Goal: Book appointment/travel/reservation

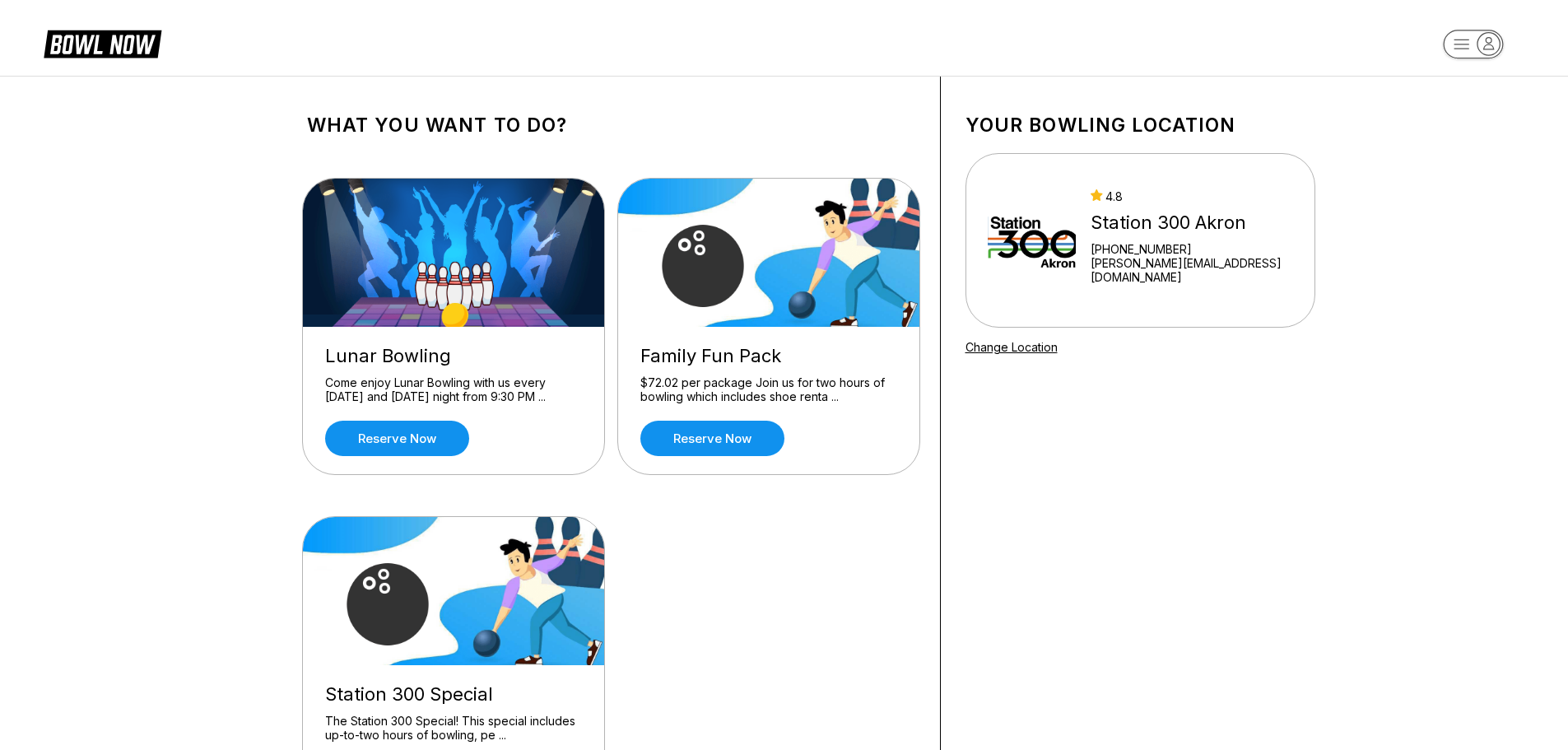
click at [1076, 232] on img at bounding box center [1031, 240] width 88 height 123
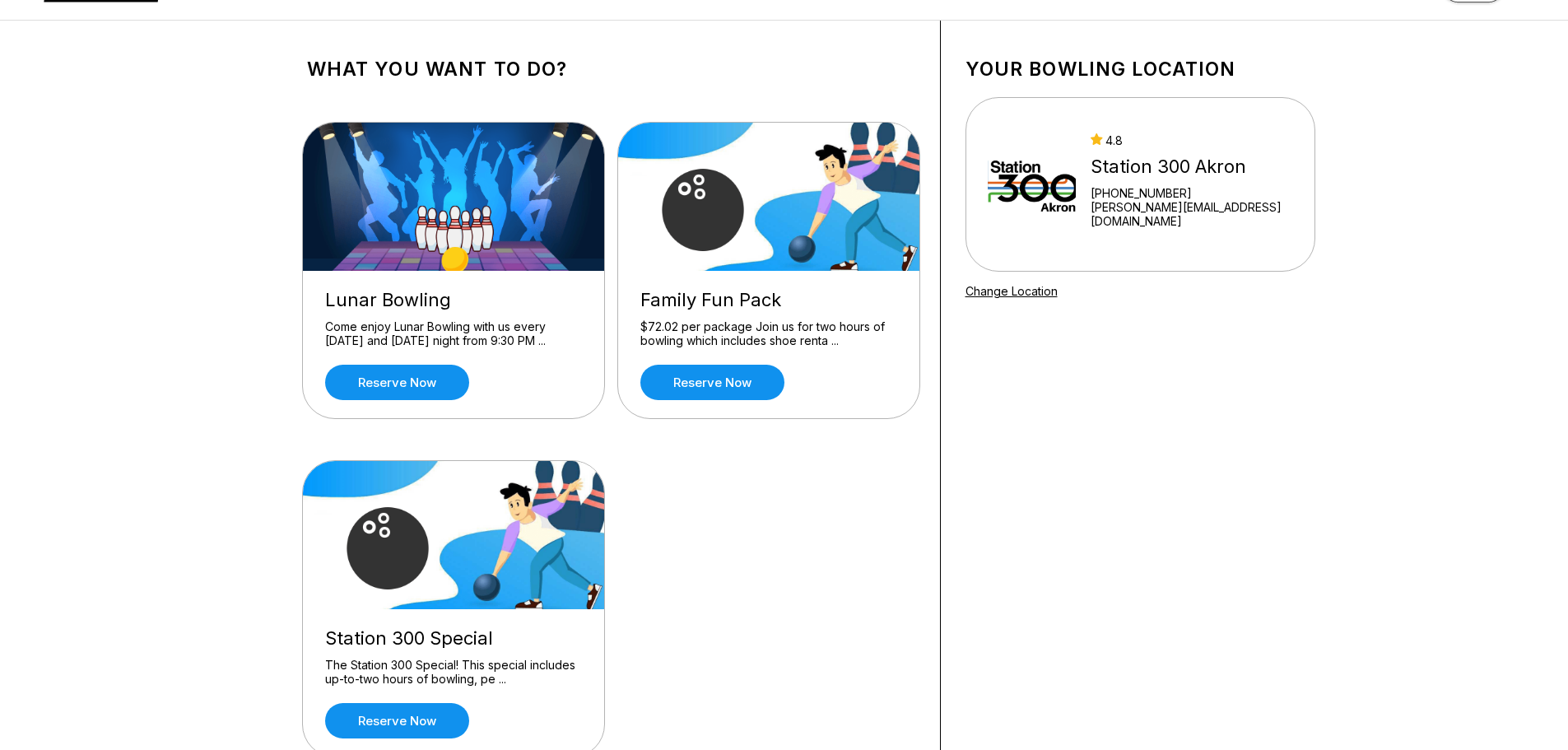
scroll to position [83, 0]
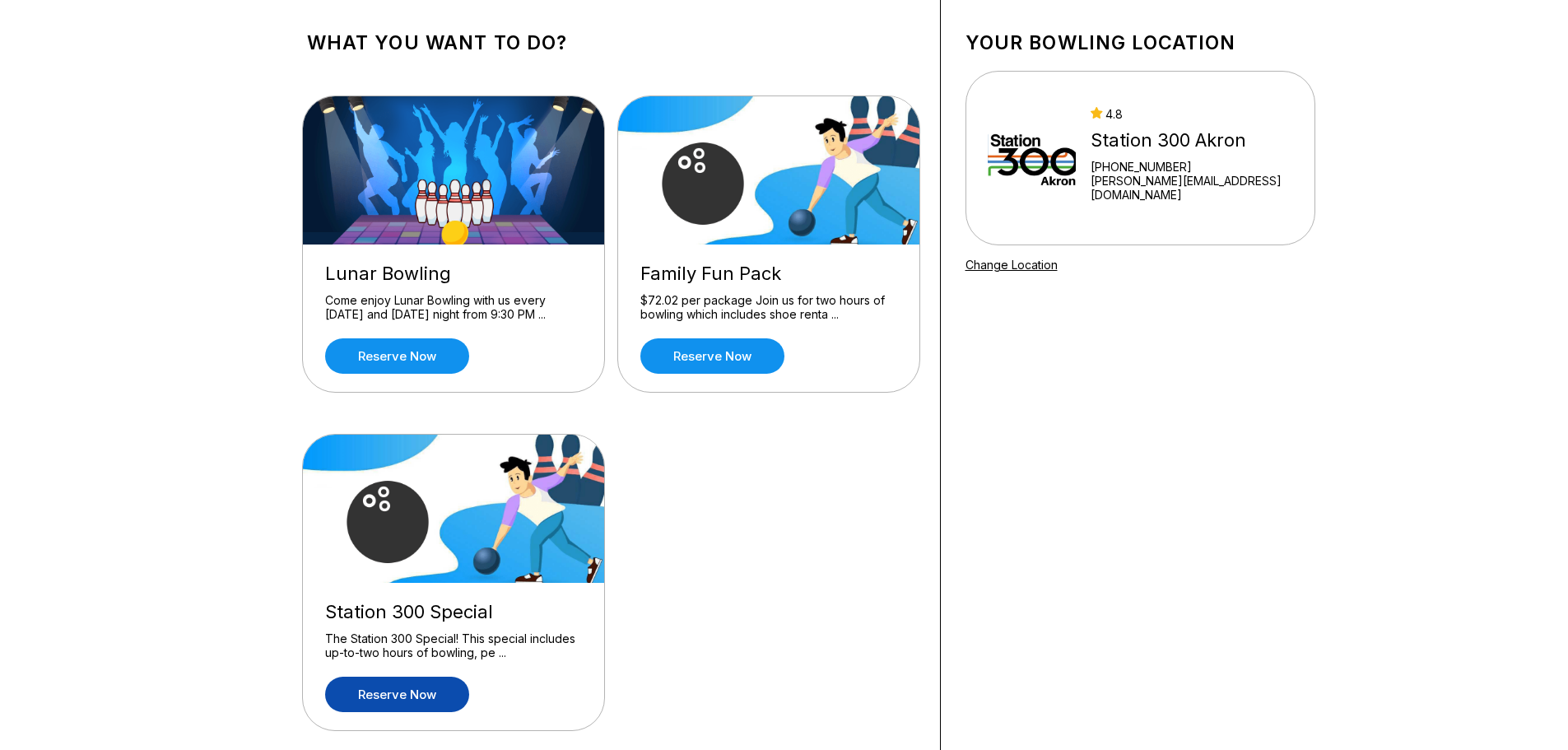
click at [436, 707] on link "Reserve now" at bounding box center [397, 695] width 144 height 36
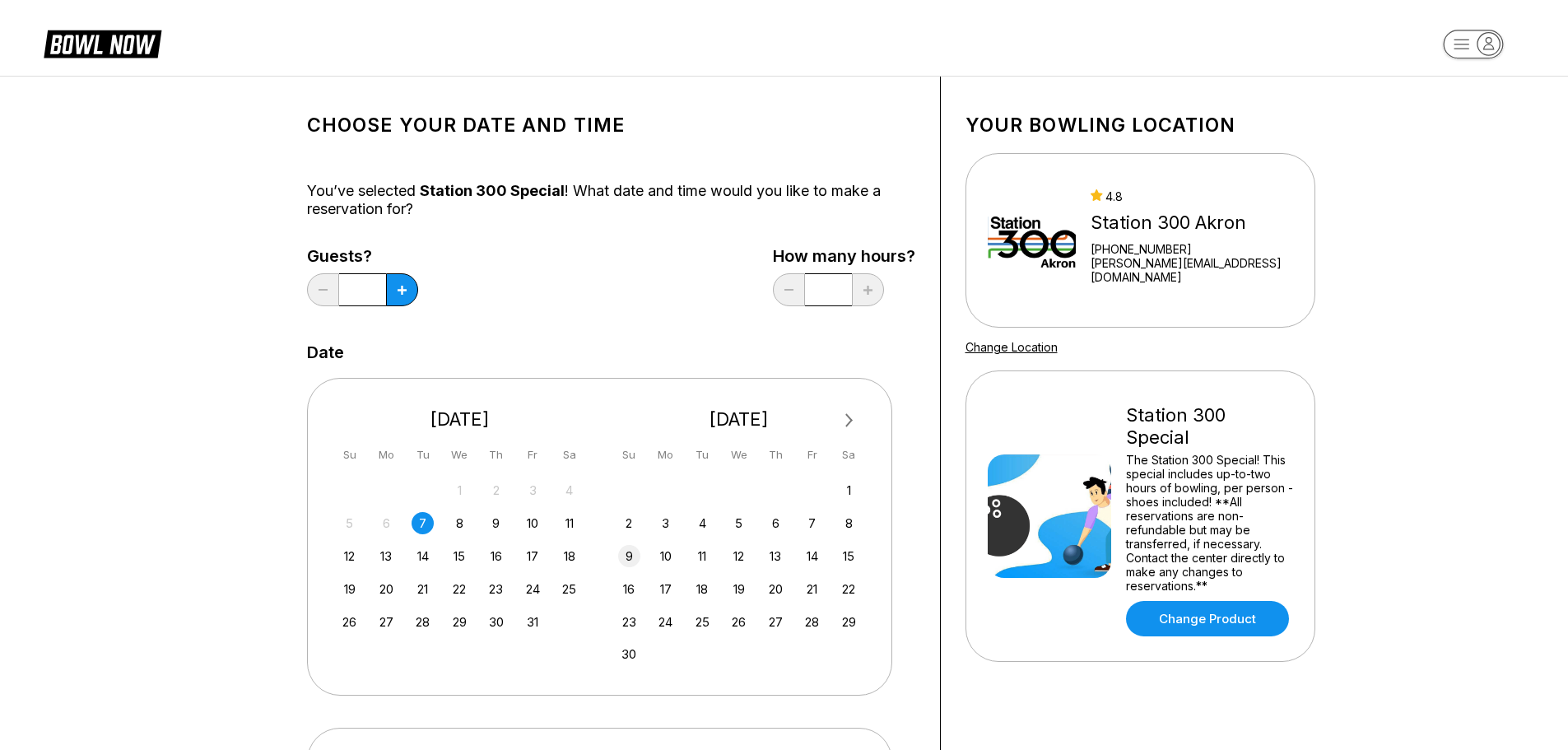
click at [632, 558] on div "9" at bounding box center [629, 556] width 22 height 22
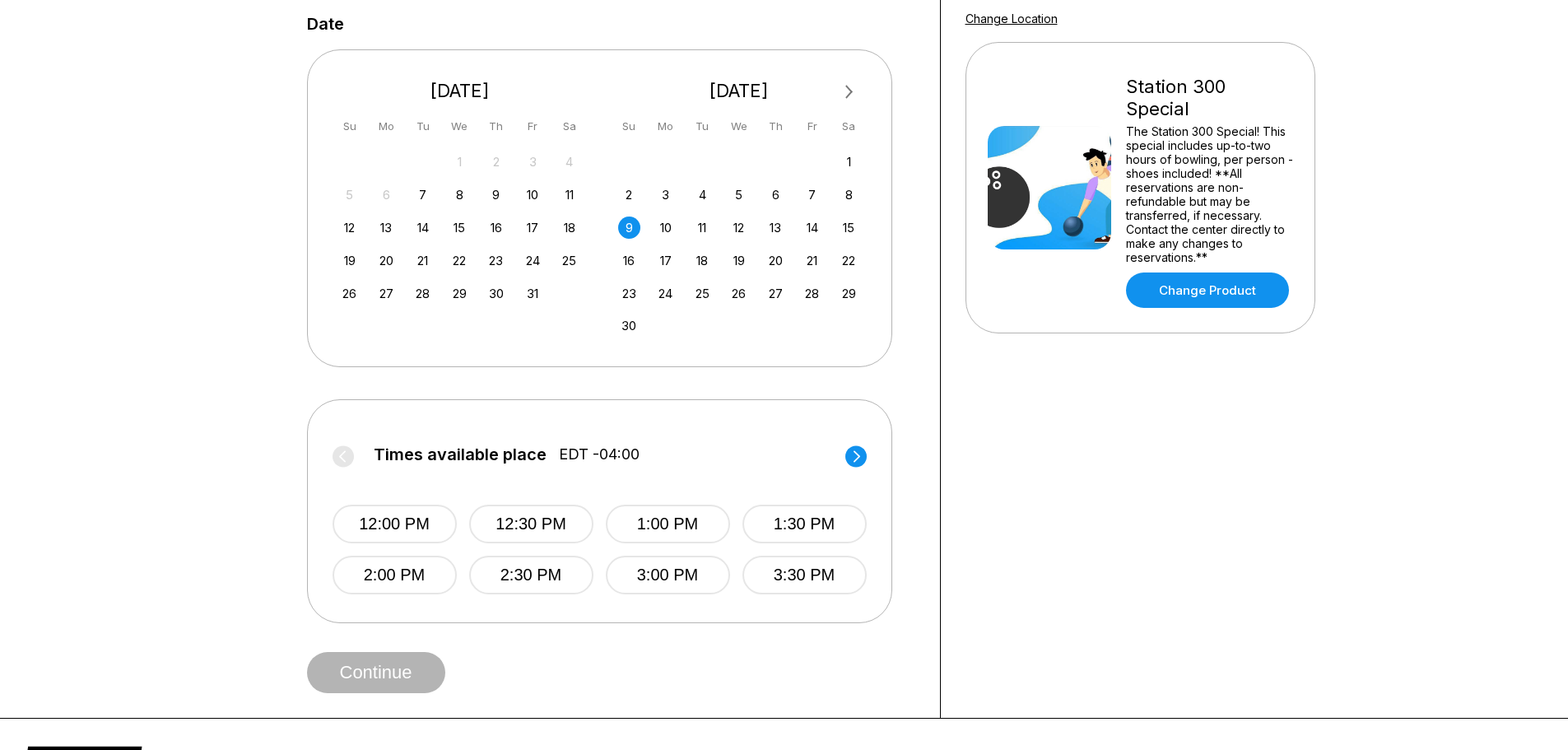
scroll to position [329, 0]
click at [372, 587] on button "2:00 PM" at bounding box center [395, 574] width 124 height 38
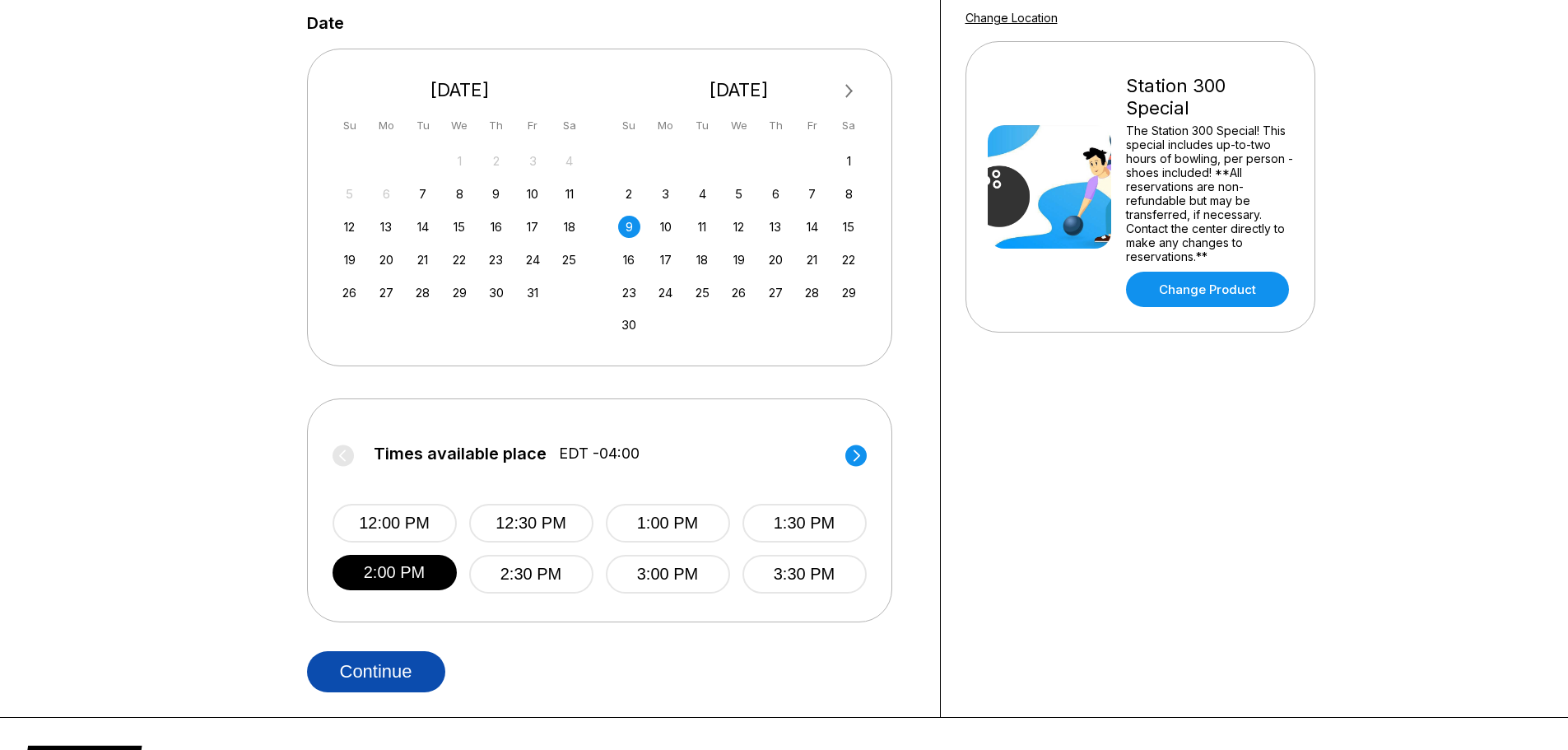
click at [394, 679] on button "Continue" at bounding box center [376, 672] width 138 height 41
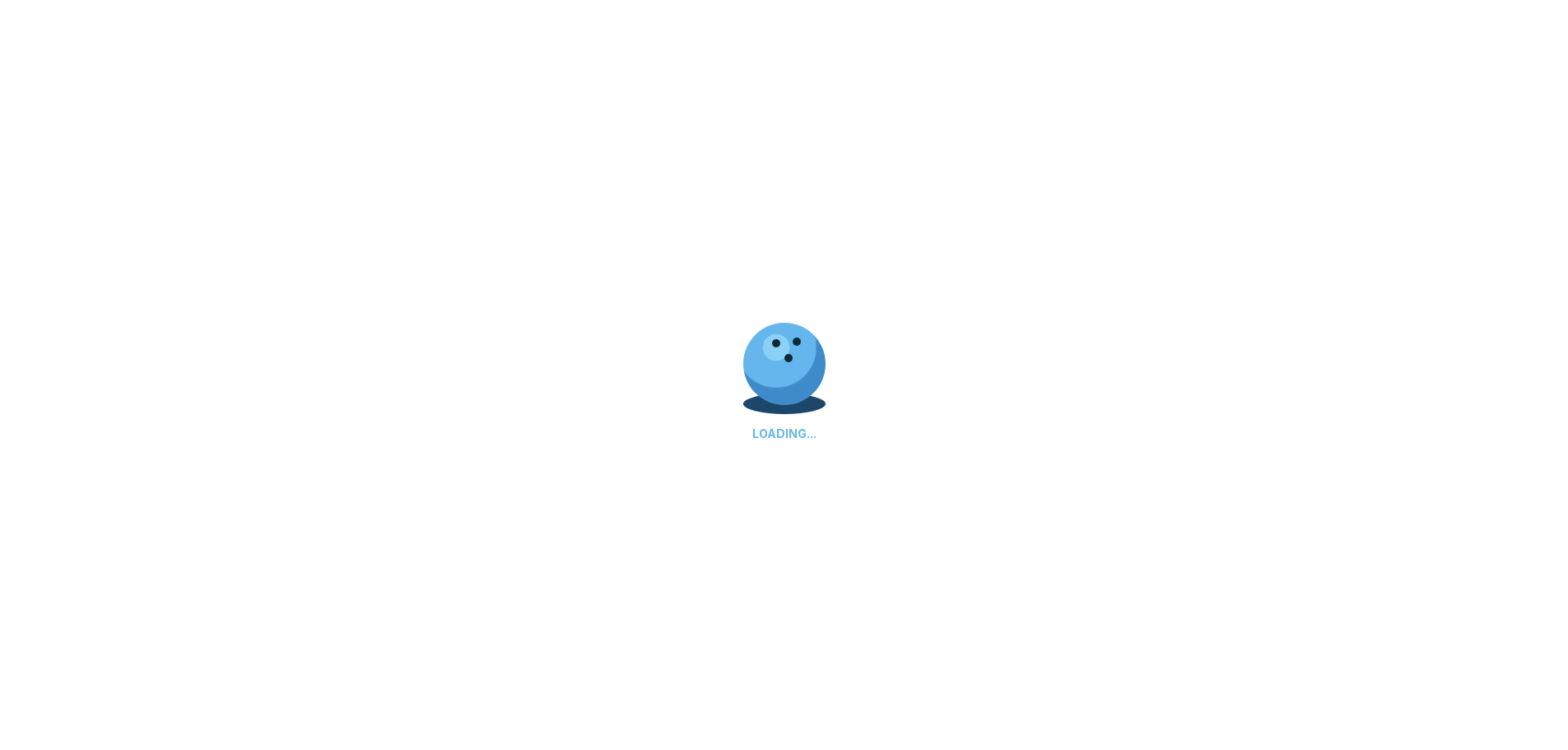
select select "**"
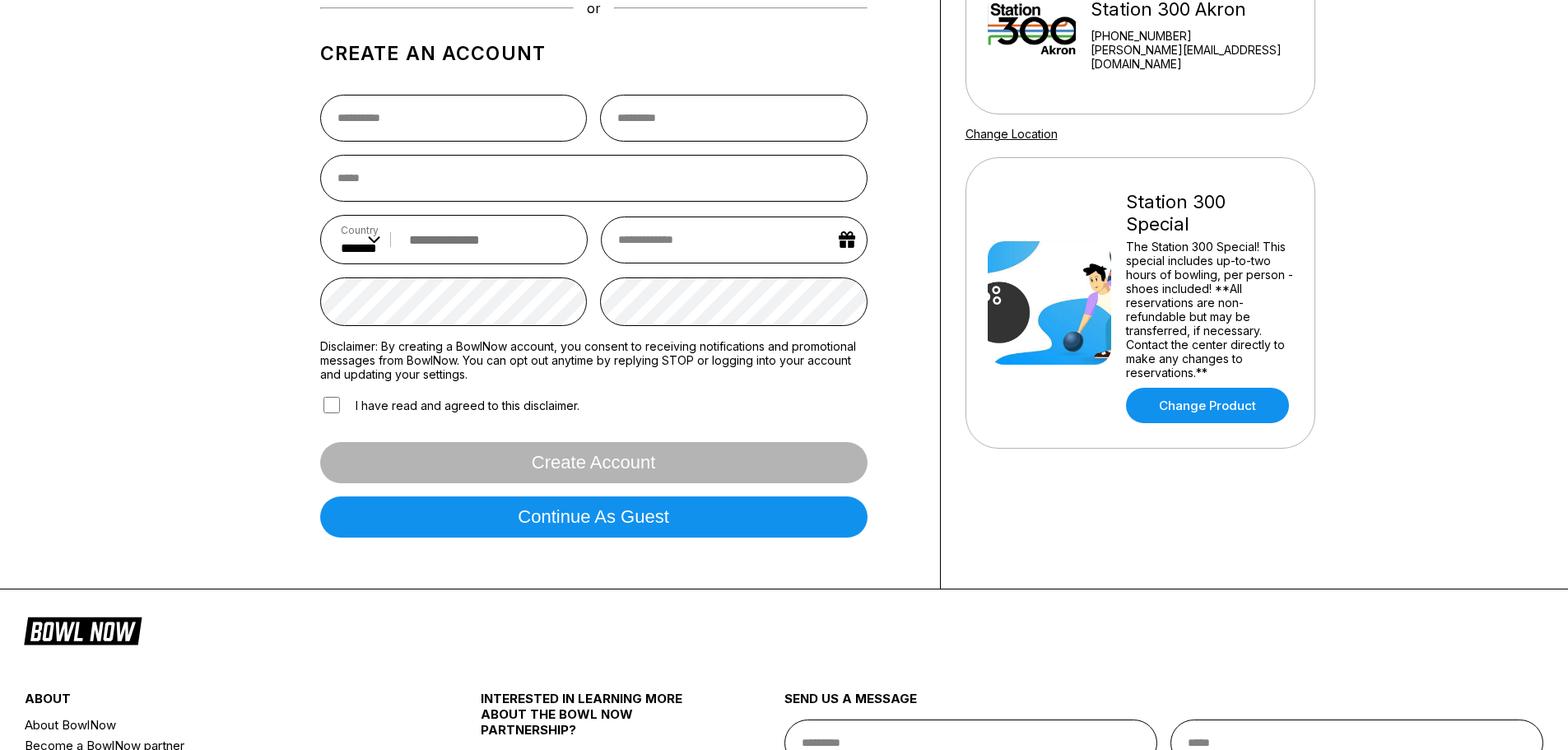
scroll to position [329, 0]
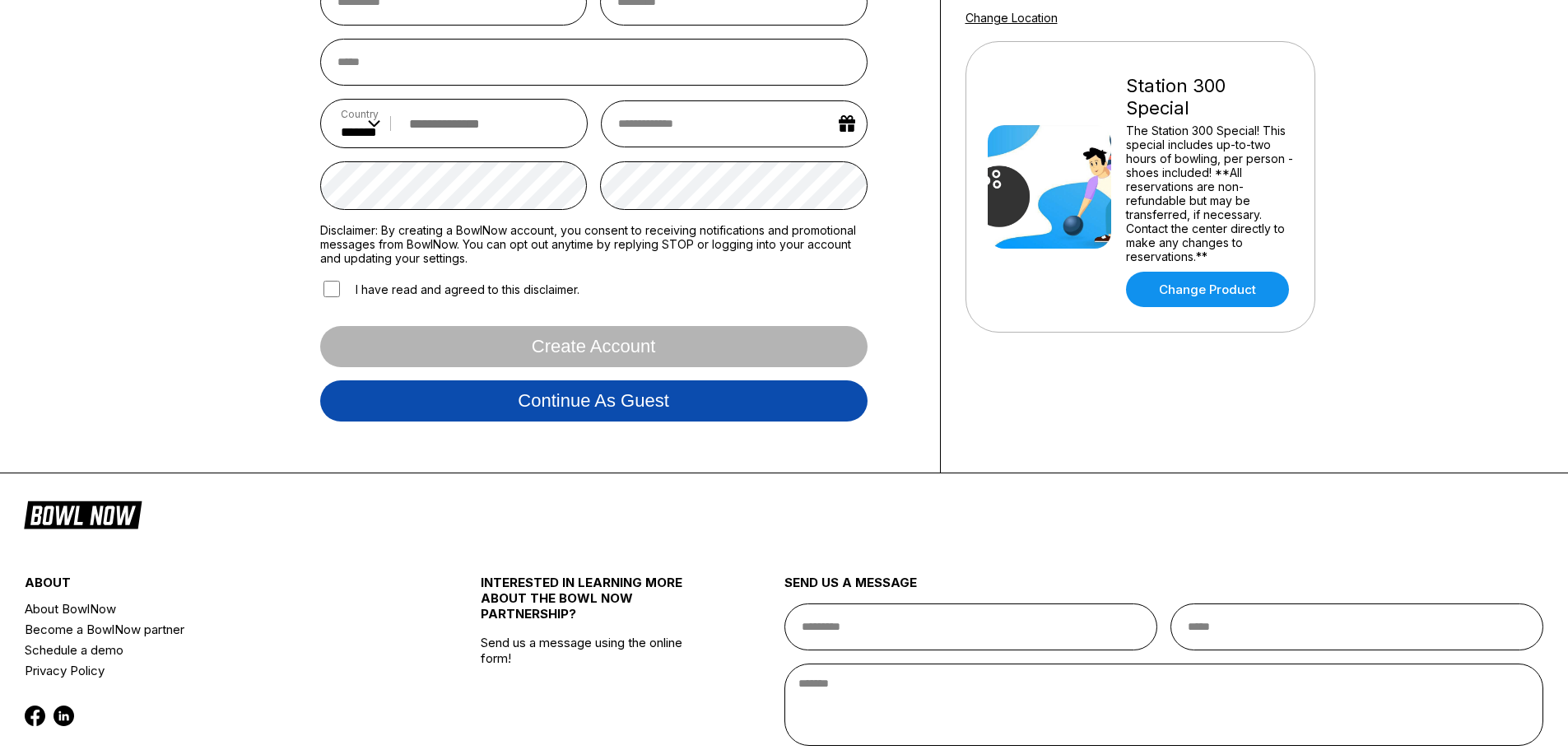
click at [566, 409] on button "Continue as guest" at bounding box center [593, 401] width 547 height 41
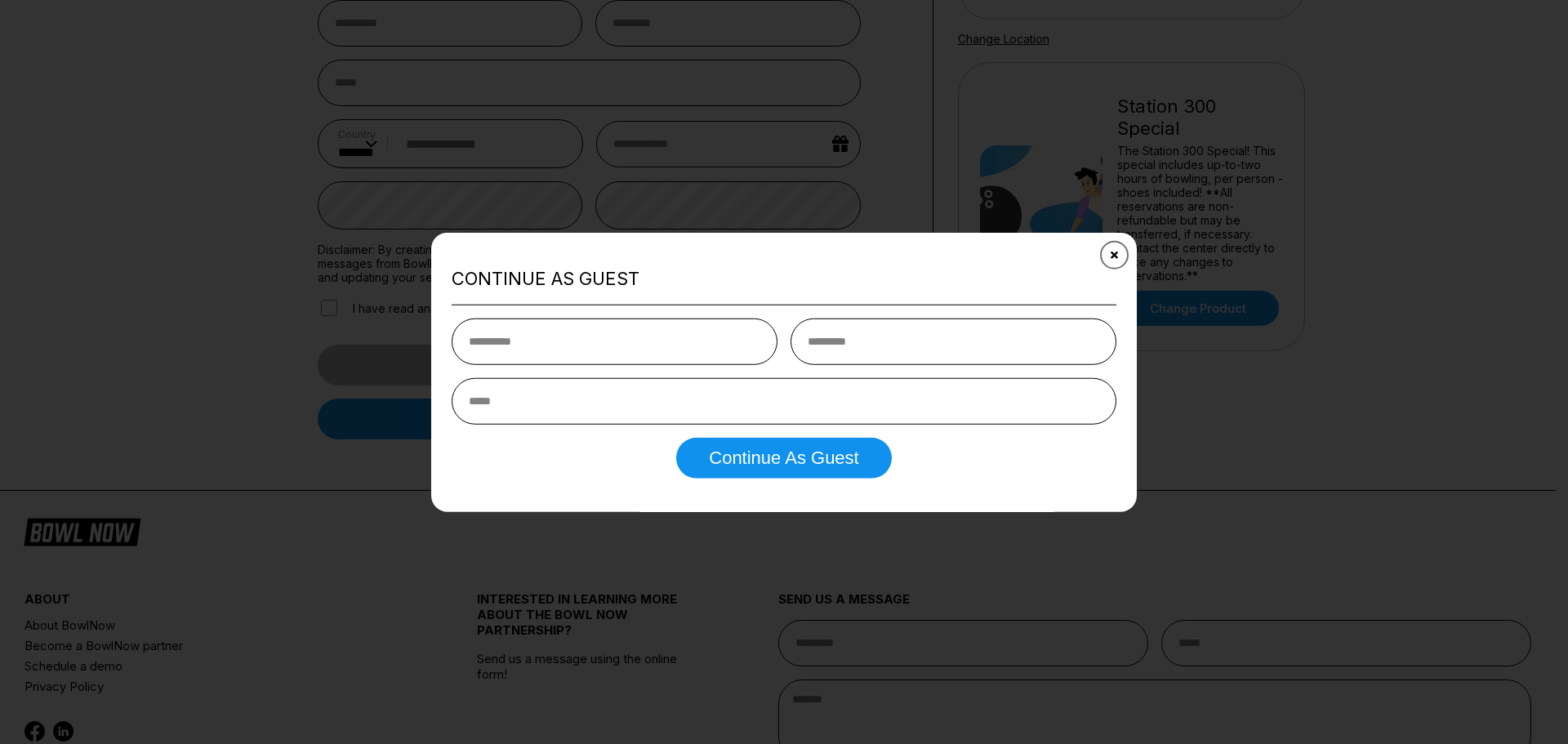
click at [1118, 260] on button "Close" at bounding box center [1114, 254] width 40 height 40
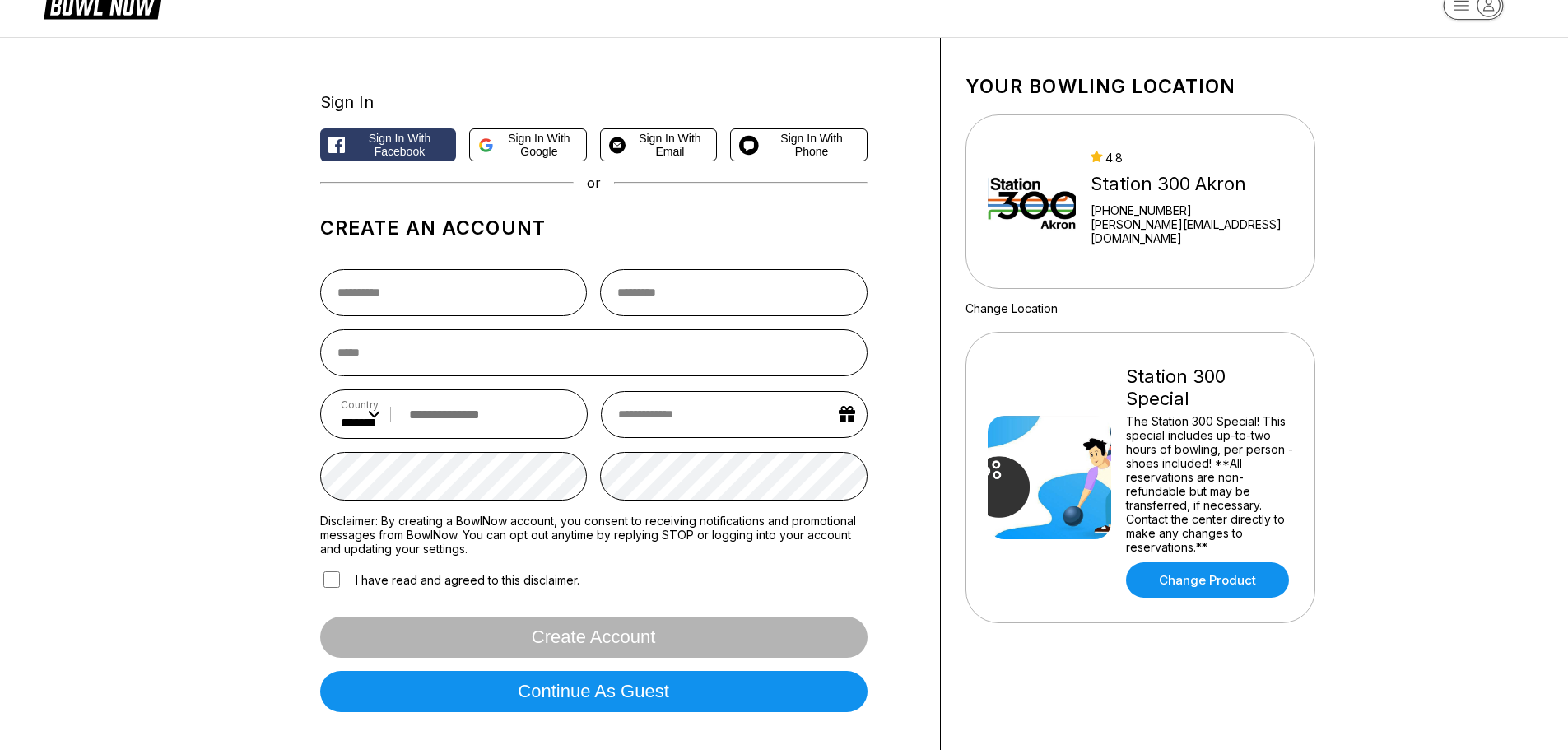
scroll to position [0, 0]
